Goal: Information Seeking & Learning: Find specific fact

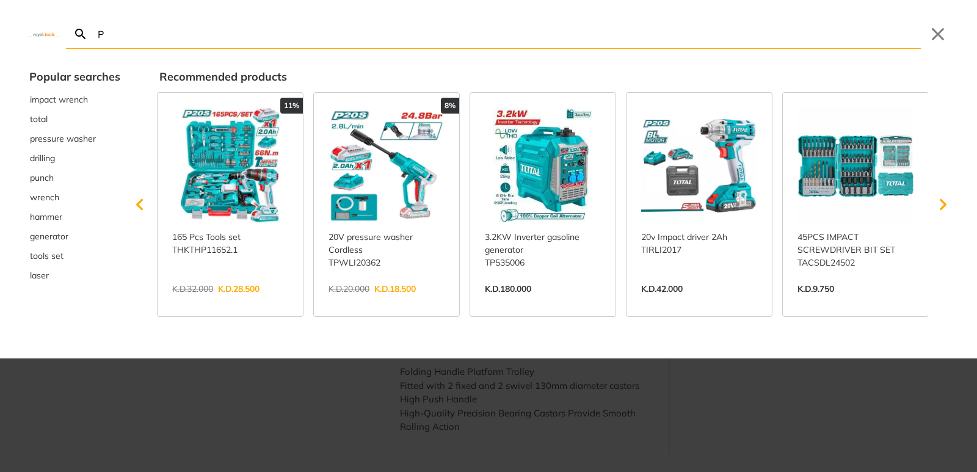
type input "P"
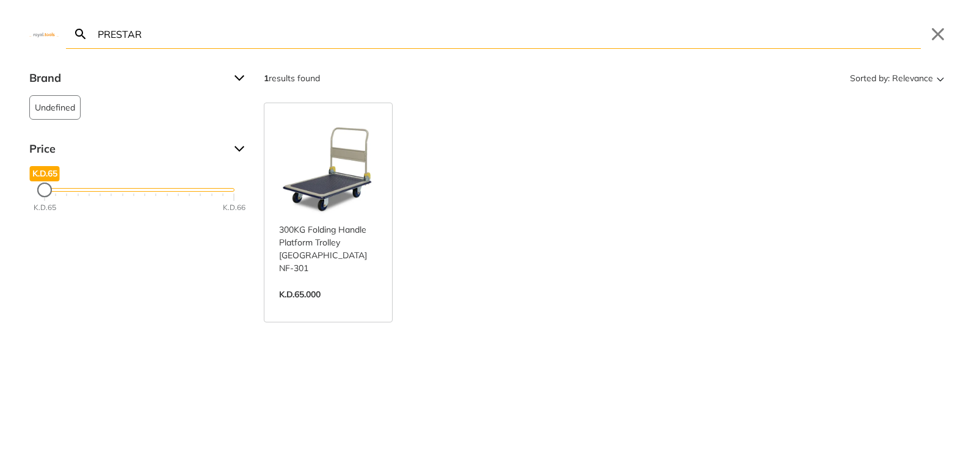
type input "PRESTAR"
